Goal: Find specific page/section

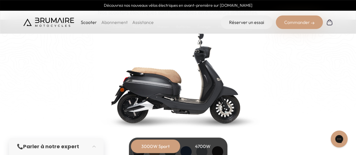
scroll to position [591, 0]
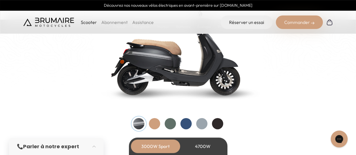
click at [151, 128] on div at bounding box center [154, 123] width 11 height 11
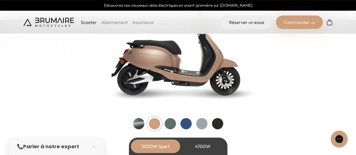
click at [170, 126] on div at bounding box center [170, 123] width 11 height 11
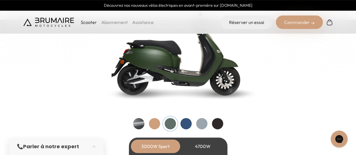
click at [184, 126] on div at bounding box center [186, 123] width 11 height 11
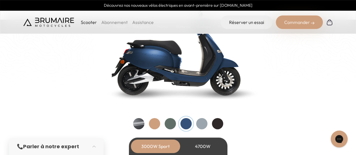
click at [205, 124] on div at bounding box center [201, 123] width 11 height 11
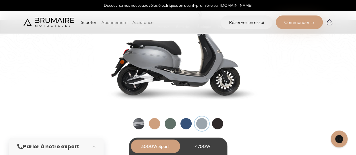
click at [220, 124] on div at bounding box center [217, 123] width 11 height 11
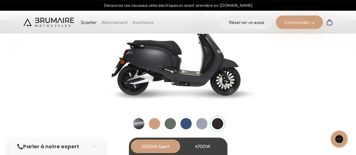
click at [168, 124] on div at bounding box center [170, 123] width 11 height 11
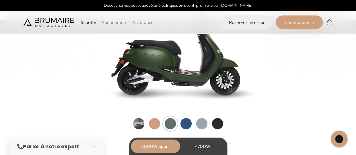
click at [183, 124] on div at bounding box center [186, 123] width 11 height 11
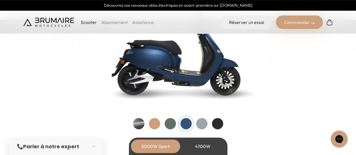
click at [138, 124] on div at bounding box center [138, 123] width 11 height 11
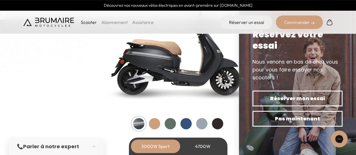
click at [169, 123] on div at bounding box center [170, 123] width 11 height 11
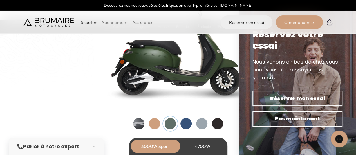
click at [190, 124] on div at bounding box center [186, 123] width 11 height 11
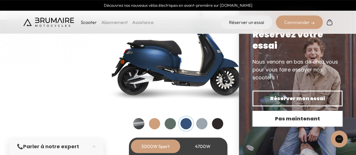
click at [326, 116] on span "Pas maintenant" at bounding box center [297, 119] width 70 height 8
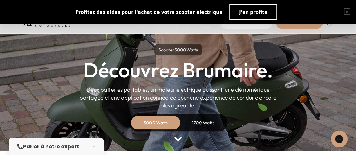
scroll to position [0, 0]
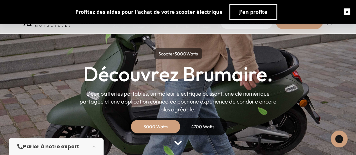
click at [348, 12] on button "button" at bounding box center [347, 12] width 18 height 18
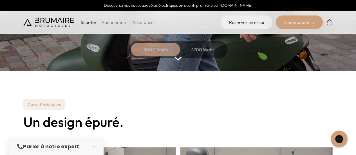
scroll to position [56, 0]
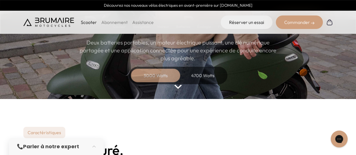
click at [177, 86] on img at bounding box center [177, 87] width 7 height 4
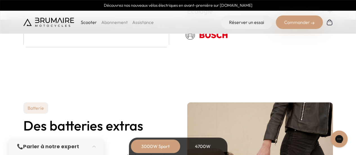
scroll to position [1085, 0]
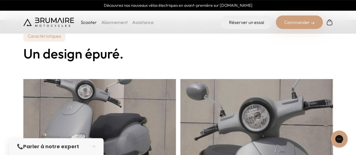
scroll to position [81, 0]
